Goal: Task Accomplishment & Management: Complete application form

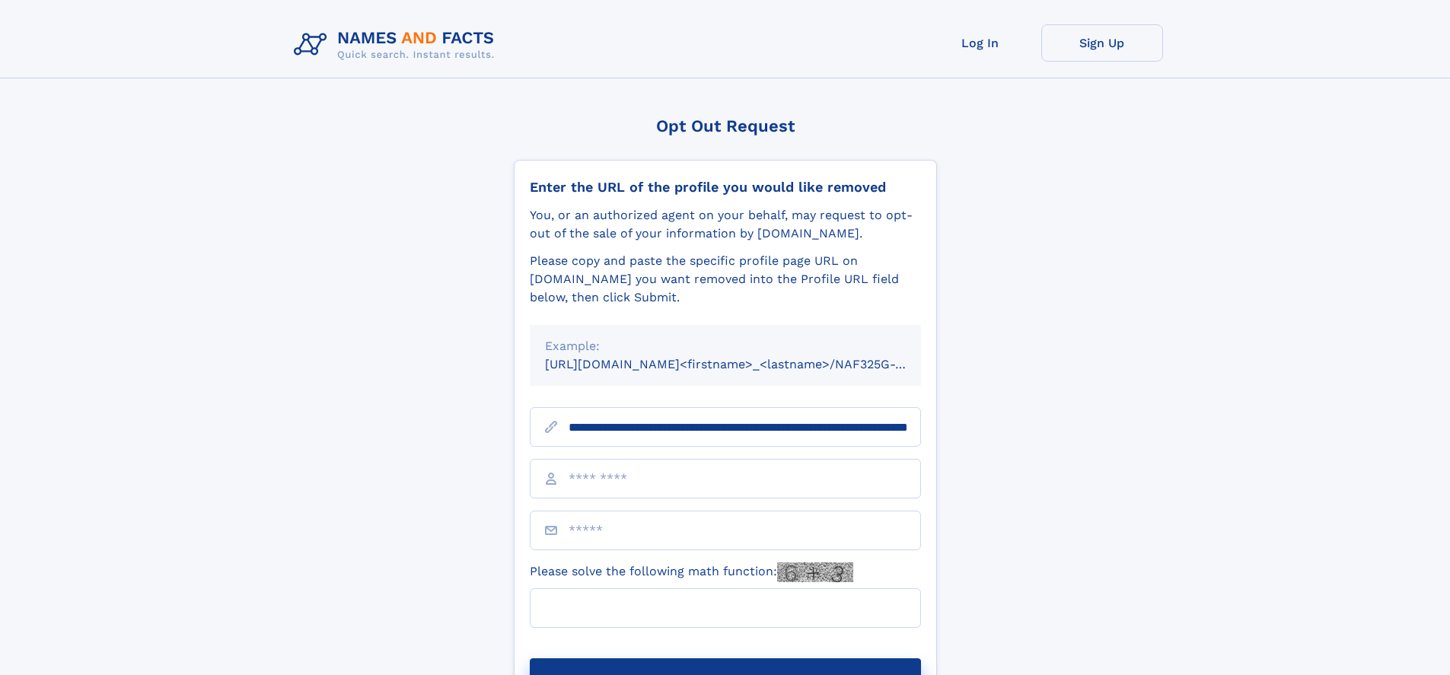
scroll to position [0, 155]
type input "**********"
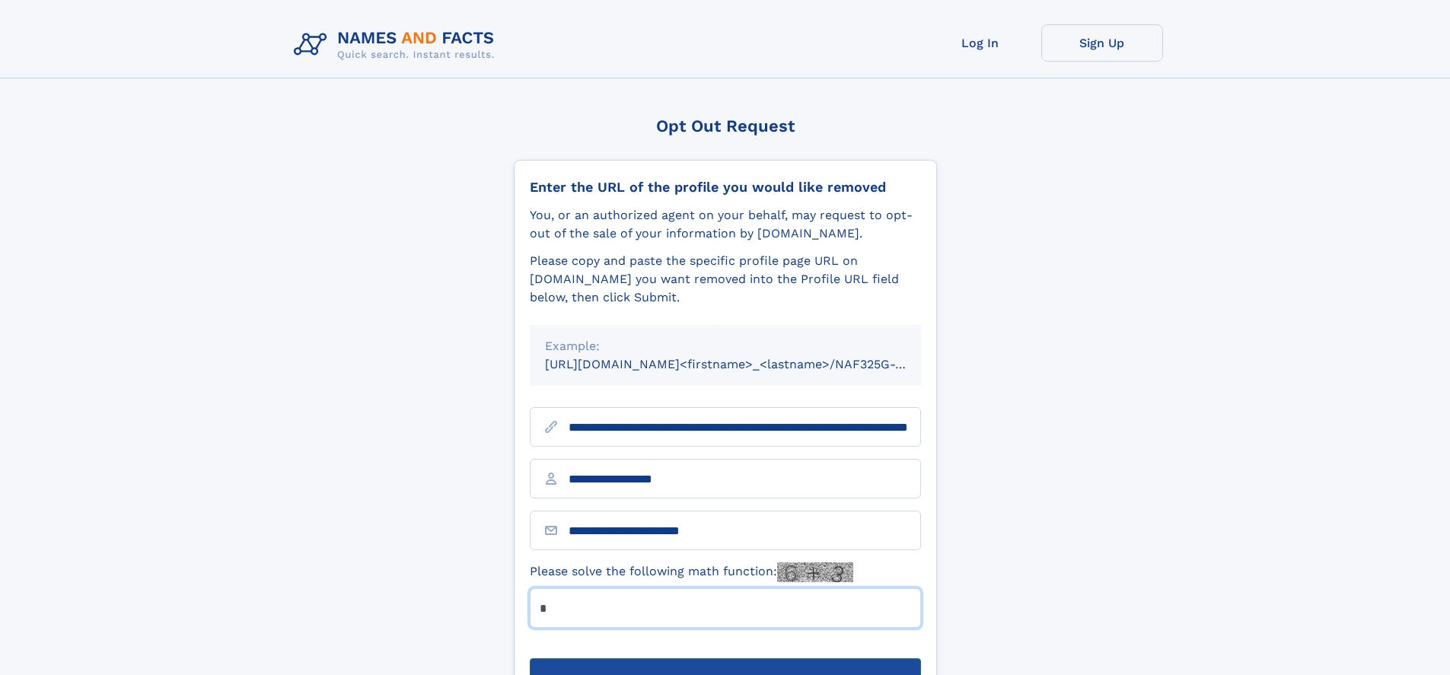
type input "*"
click at [725, 658] on button "Submit Opt Out Request" at bounding box center [725, 682] width 391 height 49
